Goal: Task Accomplishment & Management: Use online tool/utility

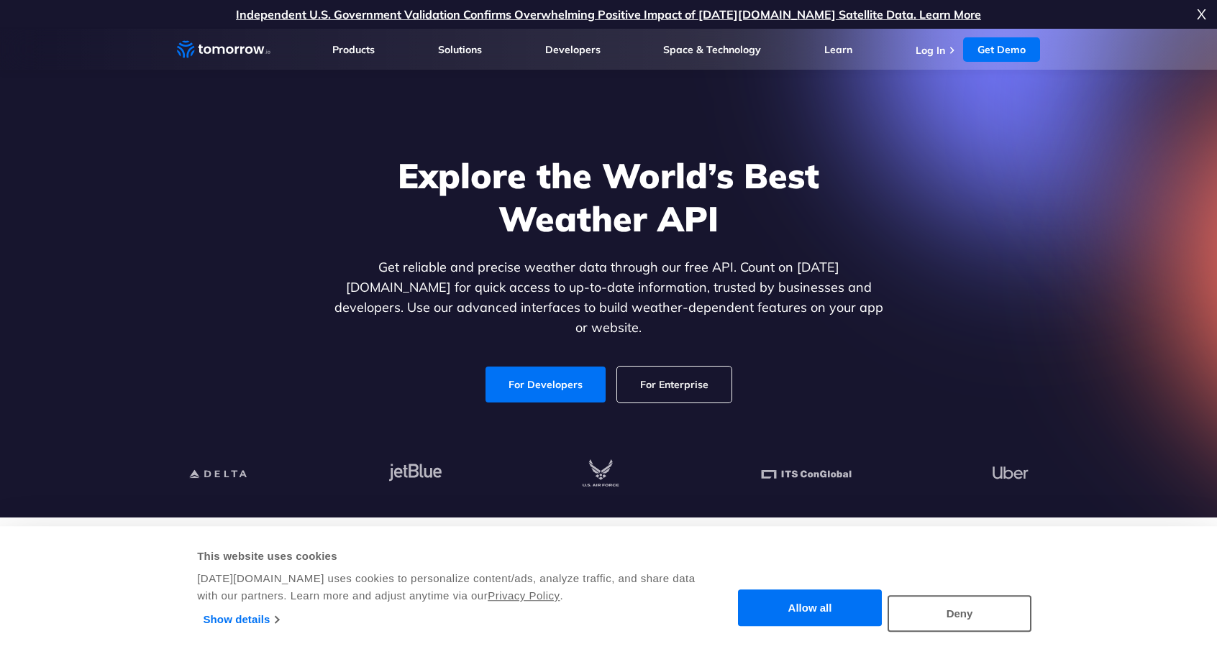
click at [334, 193] on h1 "Explore the World’s Best Weather API" at bounding box center [608, 197] width 555 height 86
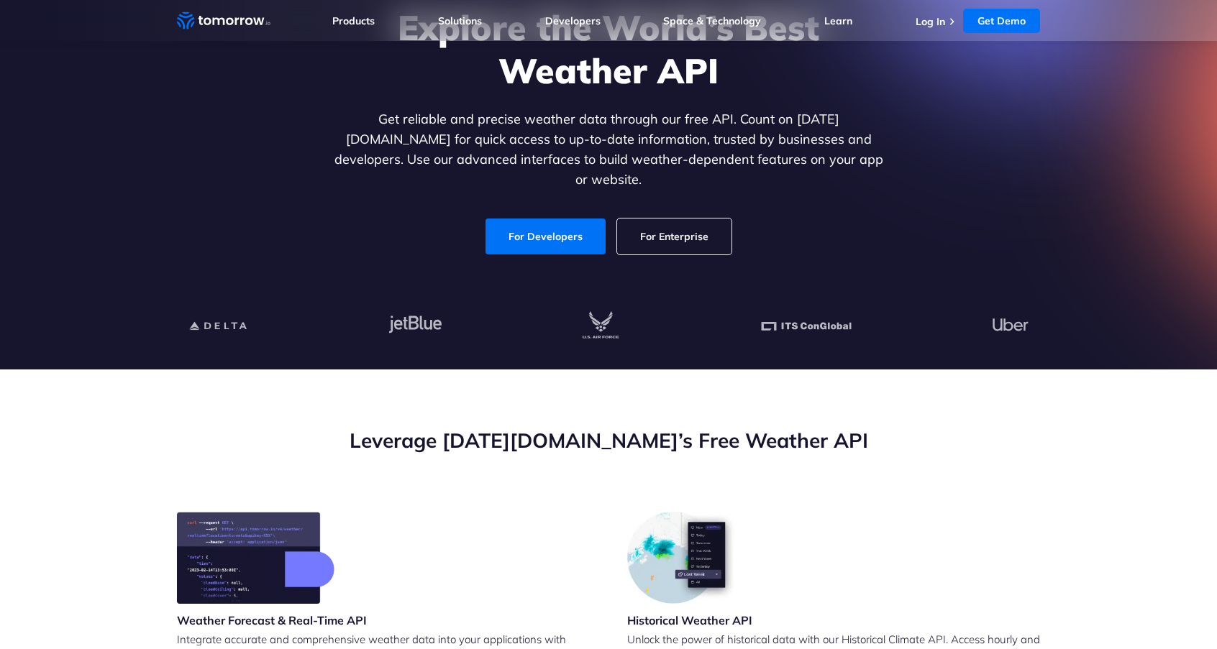
scroll to position [220, 0]
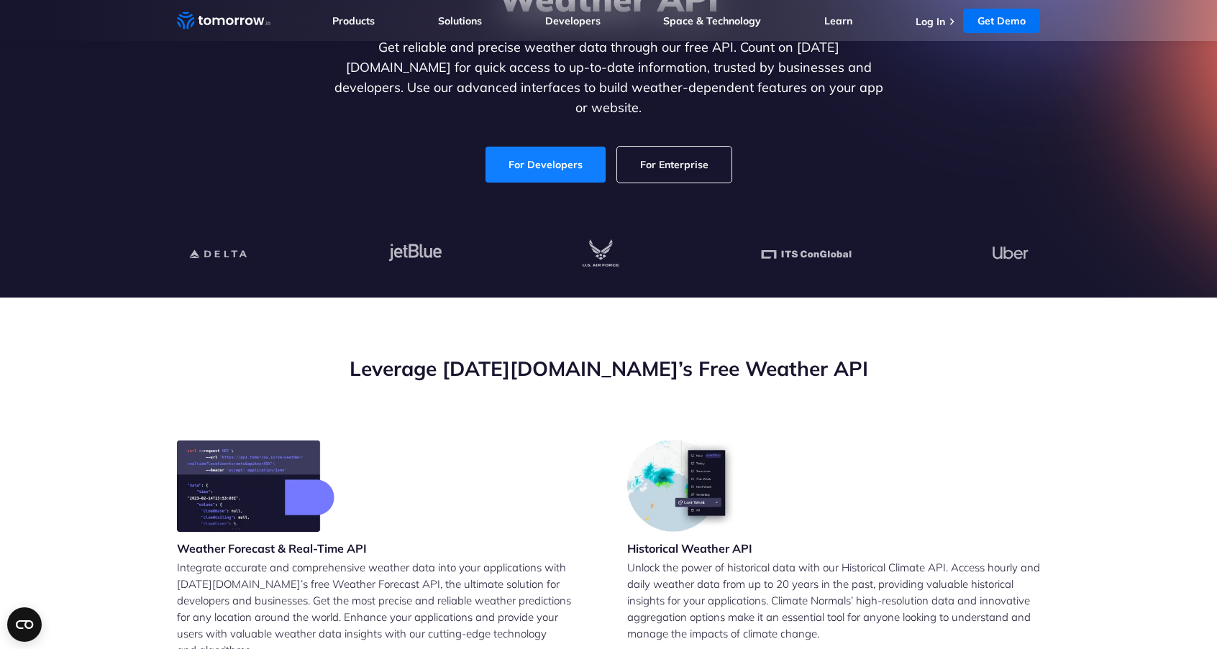
click at [552, 147] on link "For Developers" at bounding box center [545, 165] width 120 height 36
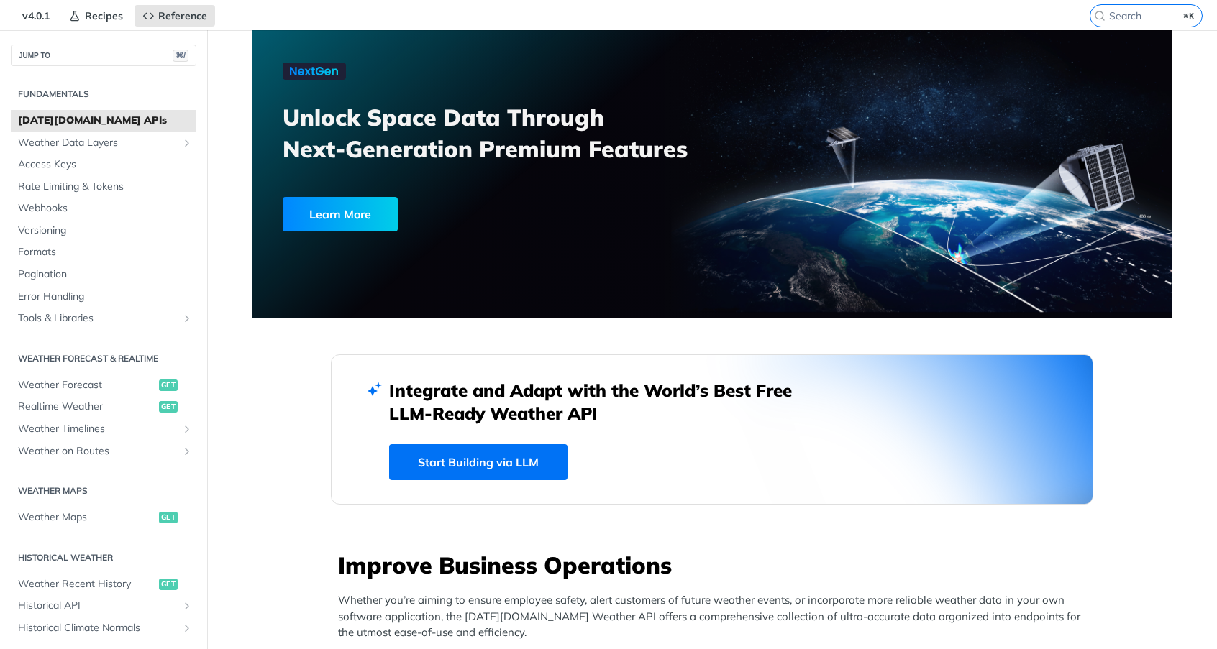
scroll to position [46, 0]
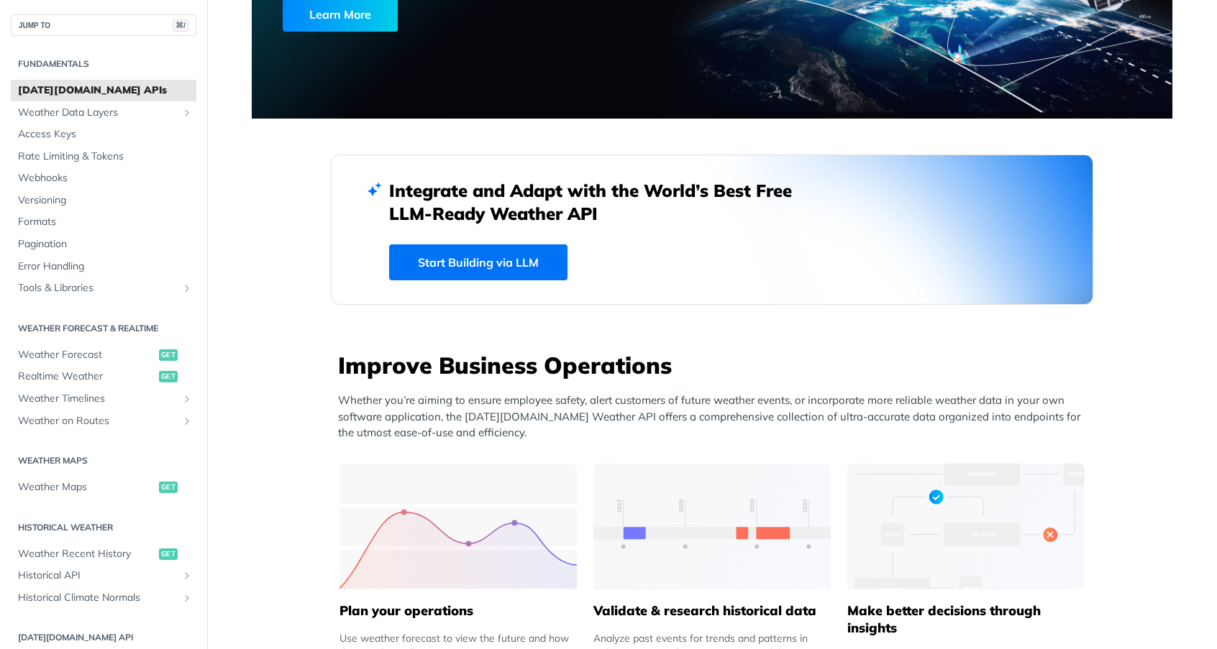
scroll to position [387, 0]
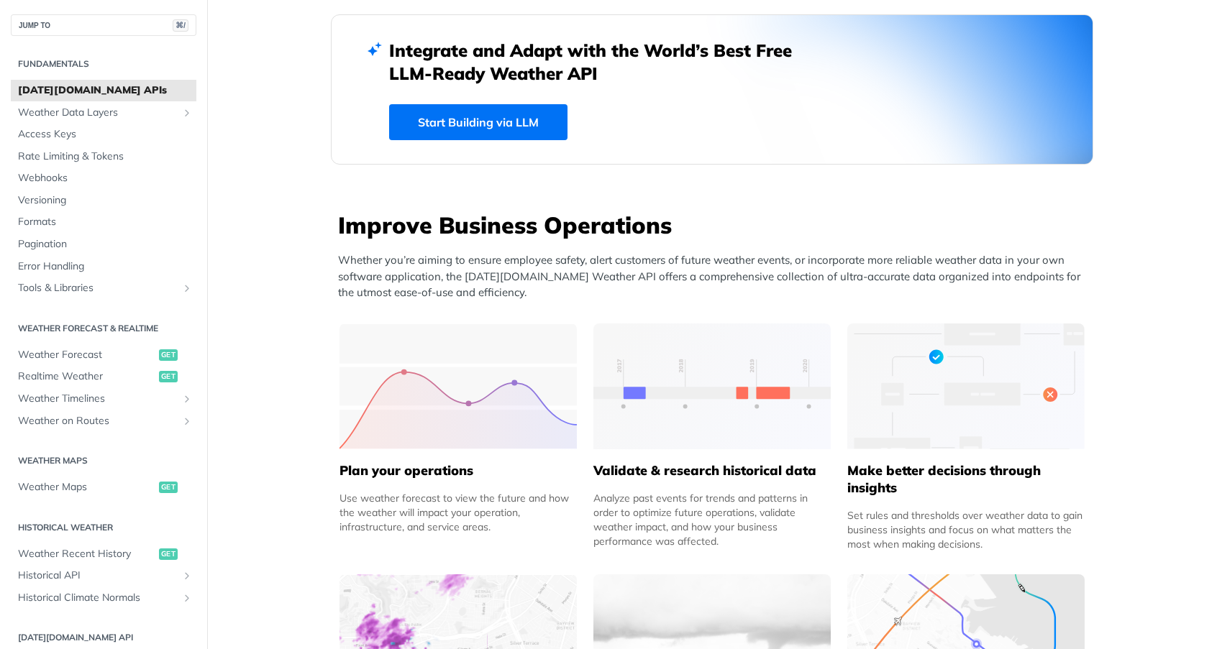
click at [488, 123] on link "Start Building via LLM" at bounding box center [478, 122] width 178 height 36
click at [130, 136] on span "Access Keys" at bounding box center [105, 134] width 175 height 14
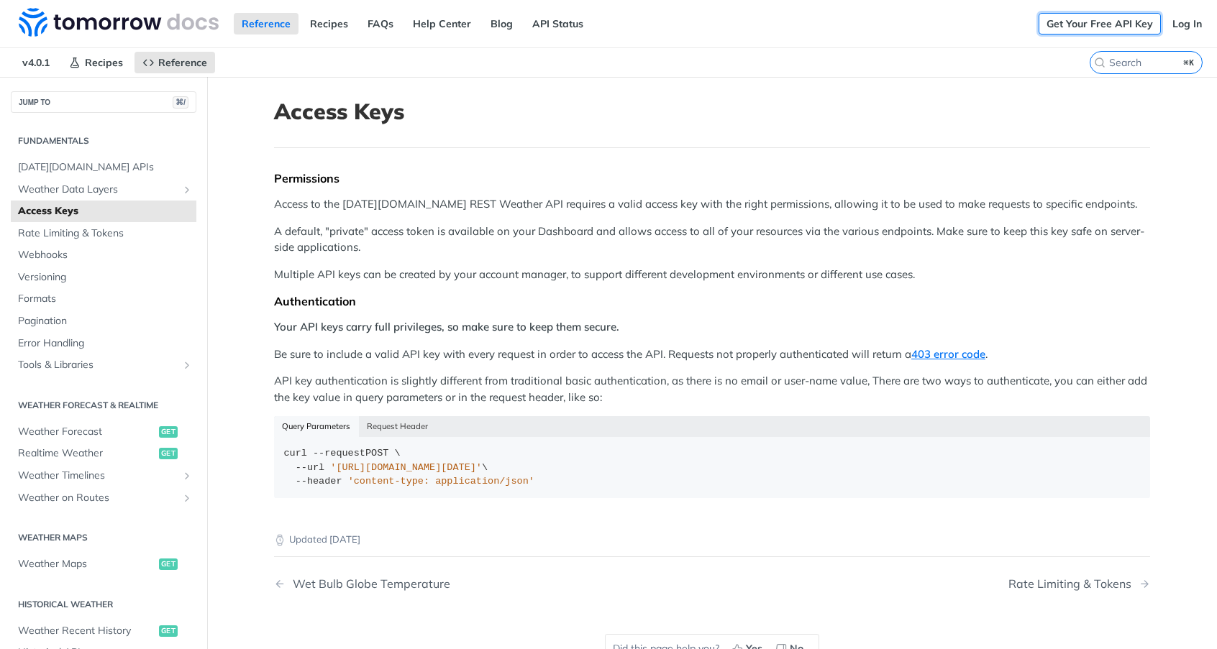
click at [1069, 20] on link "Get Your Free API Key" at bounding box center [1099, 24] width 122 height 22
